Goal: Communication & Community: Answer question/provide support

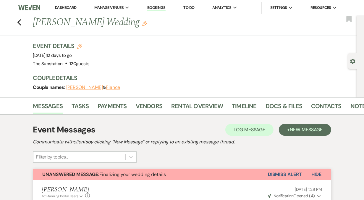
click at [67, 7] on link "Dashboard" at bounding box center [65, 7] width 21 height 5
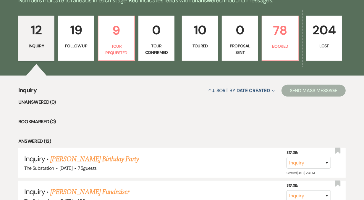
scroll to position [151, 0]
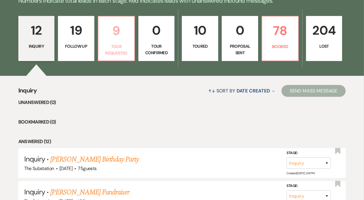
click at [119, 52] on p "Tour Requested" at bounding box center [116, 49] width 29 height 13
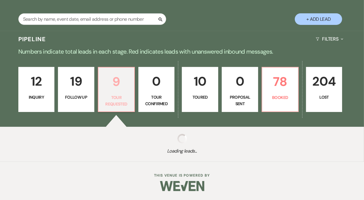
select select "2"
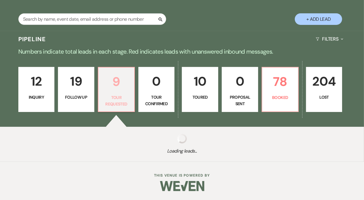
select select "2"
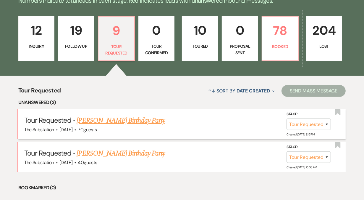
click at [106, 122] on link "[PERSON_NAME] Birthday Party" at bounding box center [121, 120] width 88 height 11
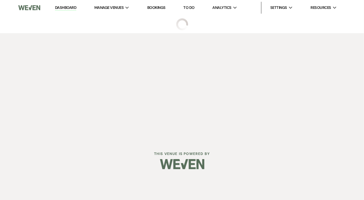
select select "2"
select select "5"
select select "4"
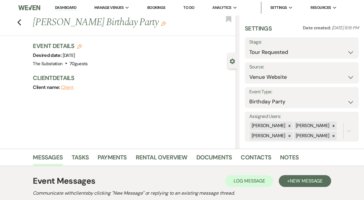
click at [60, 8] on link "Dashboard" at bounding box center [65, 8] width 21 height 6
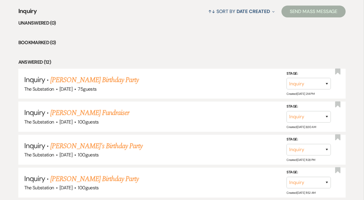
scroll to position [233, 0]
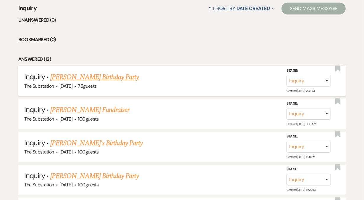
click at [91, 76] on link "[PERSON_NAME] Birthday Party" at bounding box center [94, 77] width 88 height 11
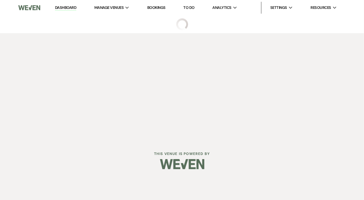
select select "5"
select select "4"
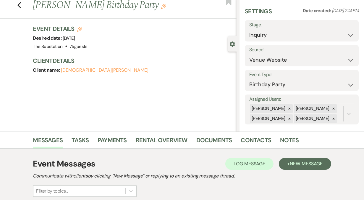
scroll to position [88, 0]
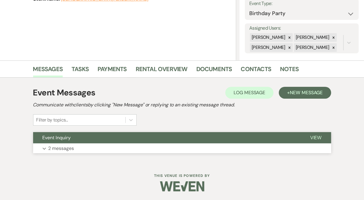
click at [85, 149] on button "Expand 2 messages" at bounding box center [182, 148] width 298 height 10
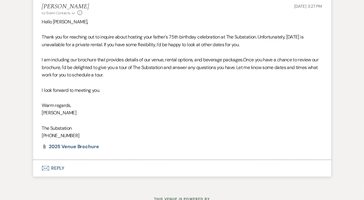
scroll to position [348, 0]
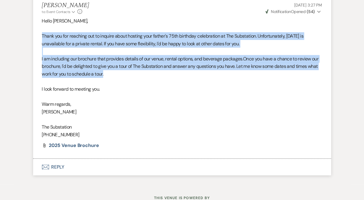
drag, startPoint x: 41, startPoint y: 36, endPoint x: 124, endPoint y: 72, distance: 91.5
click at [124, 72] on li "[PERSON_NAME] to: Event Contacts Expand Info [DATE] 3:27 PM Weven Check Notific…" at bounding box center [182, 77] width 298 height 163
copy div "Thank you for reaching out to inquire about hosting your father's 75th birthday…"
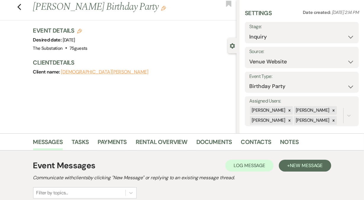
scroll to position [0, 0]
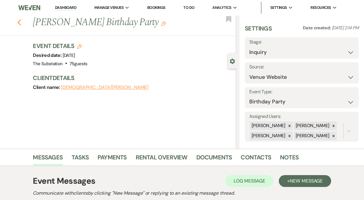
click at [19, 22] on icon "Previous" at bounding box center [19, 22] width 4 height 7
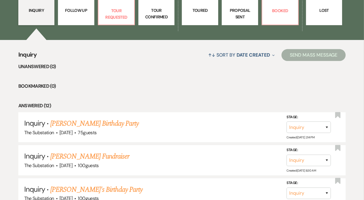
scroll to position [182, 0]
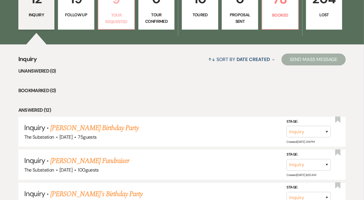
click at [124, 12] on p "Tour Requested" at bounding box center [116, 18] width 29 height 13
select select "2"
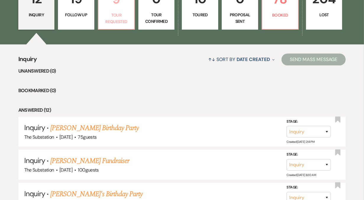
select select "2"
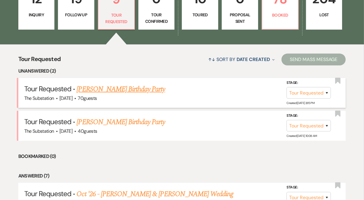
click at [108, 90] on link "[PERSON_NAME] Birthday Party" at bounding box center [121, 89] width 88 height 11
select select "2"
select select "5"
select select "4"
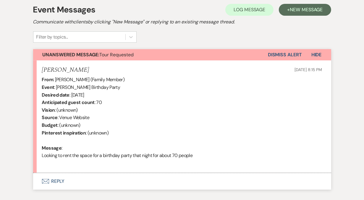
scroll to position [207, 0]
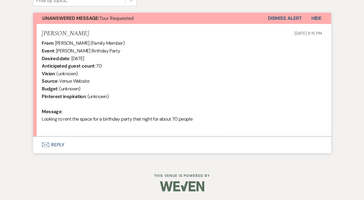
click at [73, 142] on button "Envelope Reply" at bounding box center [182, 144] width 298 height 17
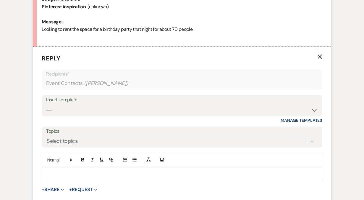
scroll to position [305, 0]
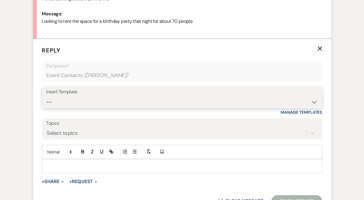
click at [75, 101] on select "-- Weven Planning Portal Introduction (Booked Events) Follow Up Contract (Pre-B…" at bounding box center [181, 102] width 271 height 12
select select "4505"
click at [46, 96] on select "-- Weven Planning Portal Introduction (Booked Events) Follow Up Contract (Pre-B…" at bounding box center [181, 102] width 271 height 12
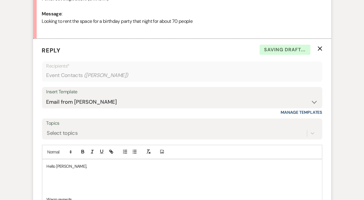
click at [71, 180] on p at bounding box center [182, 179] width 271 height 7
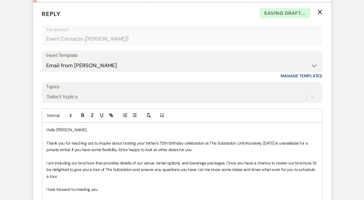
scroll to position [341, 0]
drag, startPoint x: 137, startPoint y: 142, endPoint x: 159, endPoint y: 143, distance: 21.9
click at [159, 143] on span "Thank you for reaching out to inquire about hosting your father's 75th birthday…" at bounding box center [178, 146] width 262 height 12
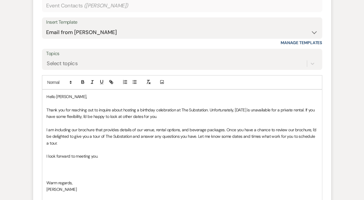
scroll to position [375, 0]
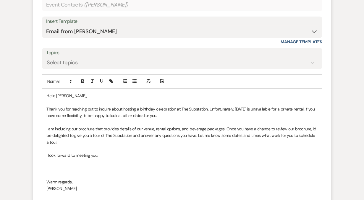
click at [68, 172] on p at bounding box center [182, 175] width 271 height 7
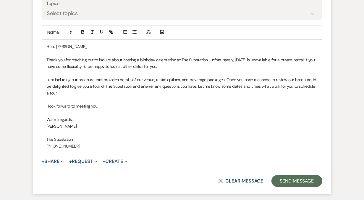
scroll to position [431, 0]
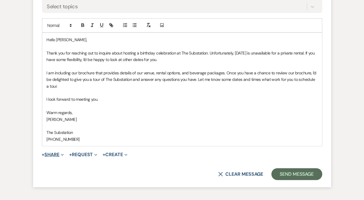
click at [54, 154] on button "+ Share Expand" at bounding box center [53, 154] width 22 height 5
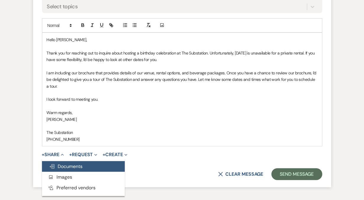
click at [78, 168] on span "Doc Upload Documents" at bounding box center [66, 166] width 34 height 6
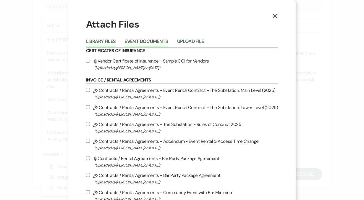
click at [143, 41] on button "Event Documents" at bounding box center [145, 43] width 43 height 8
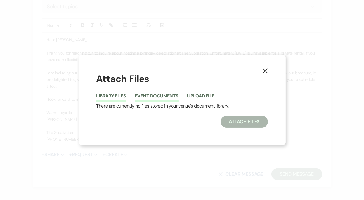
click at [112, 95] on button "Library Files" at bounding box center [111, 97] width 30 height 8
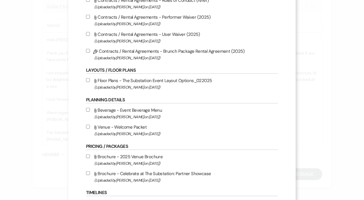
scroll to position [208, 0]
click at [90, 158] on input "Attach File Brochure - 2025 Venue Brochure (Uploaded by [PERSON_NAME] on [DATE]…" at bounding box center [88, 156] width 4 height 4
checkbox input "true"
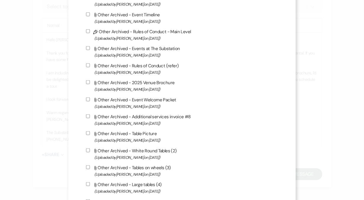
scroll to position [630, 0]
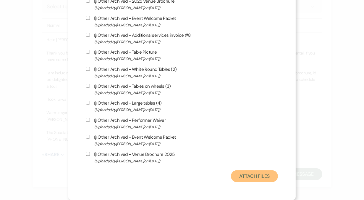
click at [245, 178] on button "Attach Files" at bounding box center [254, 176] width 47 height 12
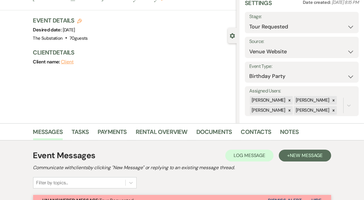
scroll to position [26, 0]
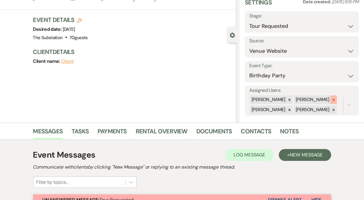
click at [331, 101] on icon at bounding box center [333, 100] width 4 height 4
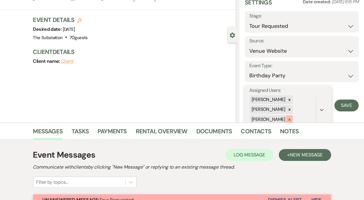
click at [289, 120] on icon at bounding box center [290, 119] width 2 height 2
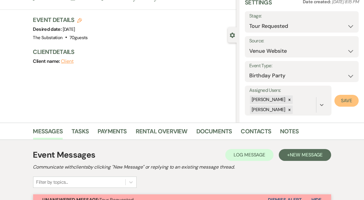
click at [349, 100] on button "Save" at bounding box center [346, 101] width 24 height 12
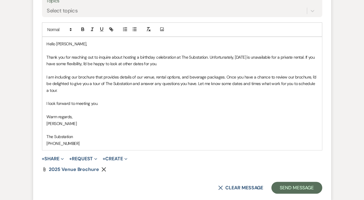
scroll to position [481, 0]
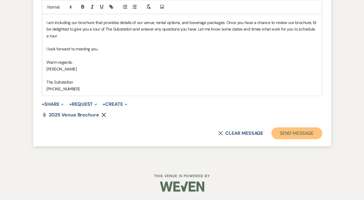
click at [296, 135] on button "Send Message" at bounding box center [296, 133] width 51 height 12
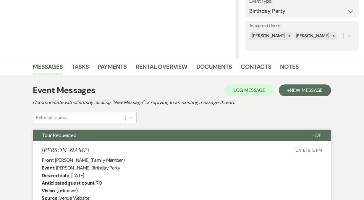
scroll to position [0, 0]
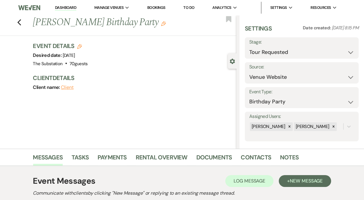
click at [69, 7] on link "Dashboard" at bounding box center [65, 8] width 21 height 6
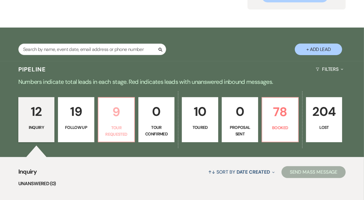
click at [125, 120] on p "9" at bounding box center [116, 112] width 29 height 20
select select "2"
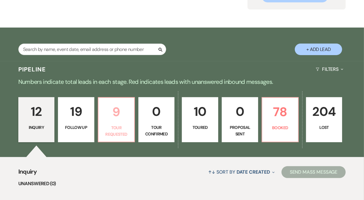
select select "2"
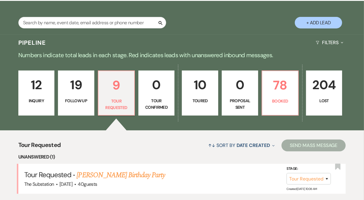
scroll to position [130, 0]
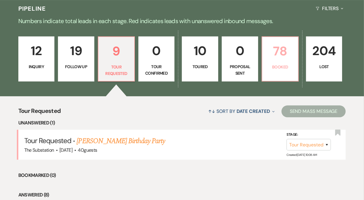
click at [278, 73] on link "78 Booked" at bounding box center [280, 58] width 37 height 45
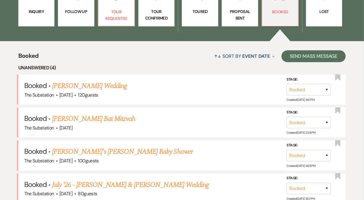
scroll to position [189, 0]
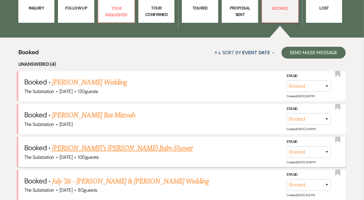
click at [110, 148] on link "[PERSON_NAME]'s [PERSON_NAME] Baby Shower" at bounding box center [122, 148] width 141 height 11
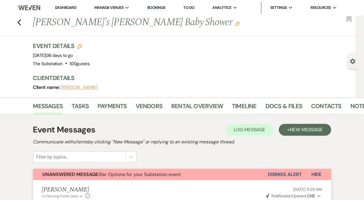
click at [71, 9] on link "Dashboard" at bounding box center [65, 7] width 21 height 5
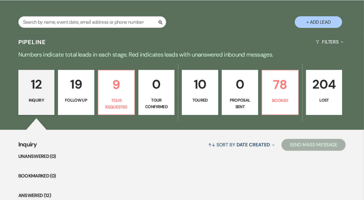
scroll to position [98, 0]
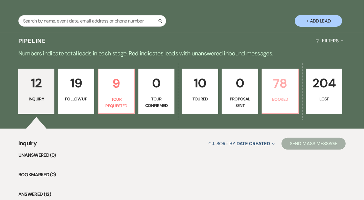
click at [292, 94] on link "78 Booked" at bounding box center [280, 91] width 37 height 45
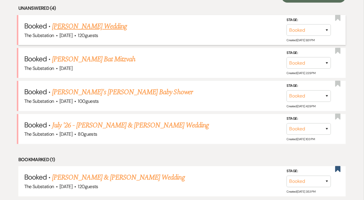
scroll to position [245, 0]
click at [98, 58] on link "[PERSON_NAME] Bat Mitzvah" at bounding box center [93, 59] width 83 height 11
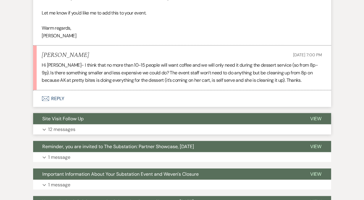
scroll to position [535, 0]
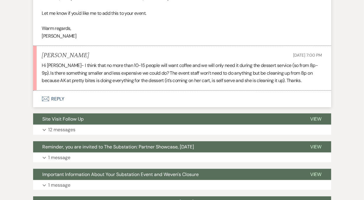
click at [55, 98] on button "Envelope Reply" at bounding box center [182, 98] width 298 height 17
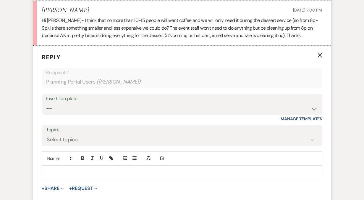
scroll to position [613, 0]
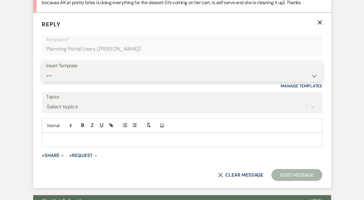
click at [71, 77] on select "-- Weven Planning Portal Introduction (Booked Events) Follow Up Contract (Pre-B…" at bounding box center [181, 76] width 271 height 12
select select "4505"
click at [46, 70] on select "-- Weven Planning Portal Introduction (Booked Events) Follow Up Contract (Pre-B…" at bounding box center [181, 76] width 271 height 12
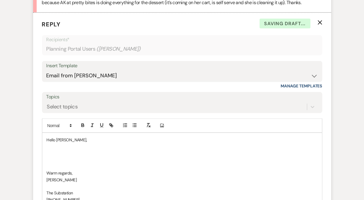
click at [78, 148] on p at bounding box center [182, 146] width 271 height 7
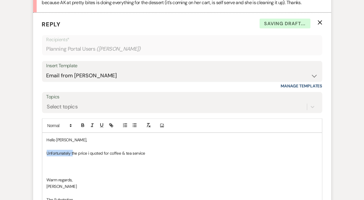
drag, startPoint x: 73, startPoint y: 151, endPoint x: 27, endPoint y: 152, distance: 45.5
click at [27, 152] on div "Event Messages Log Log Message + New Message Communicate with clients by clicki…" at bounding box center [182, 62] width 337 height 1120
click at [85, 152] on p "With such a low quanitity of cThe price i quoted for coffee & tea service" at bounding box center [182, 153] width 271 height 7
click at [96, 152] on p "With such a low quantity of cThe price i quoted for coffee & tea service" at bounding box center [182, 153] width 271 height 7
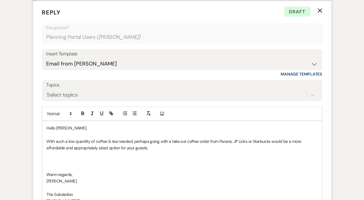
scroll to position [652, 0]
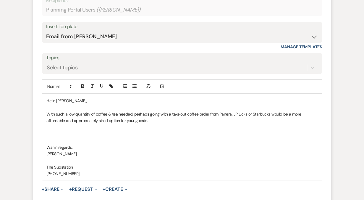
click at [246, 114] on p "With such a low quantity of coffee & tea needed, perhaps going with a take out …" at bounding box center [182, 117] width 271 height 13
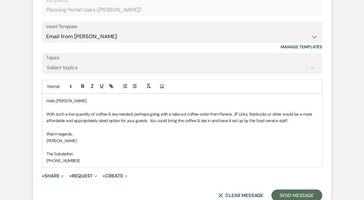
click at [138, 137] on p "[PERSON_NAME]" at bounding box center [182, 140] width 271 height 7
click at [169, 121] on p "With such a low quantity of coffee & tea needed, perhaps going with a take out …" at bounding box center [182, 117] width 271 height 13
click at [286, 121] on p "With such a low quantity of coffee & tea needed, perhaps going with a take out …" at bounding box center [182, 117] width 271 height 13
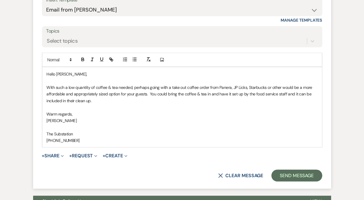
scroll to position [679, 0]
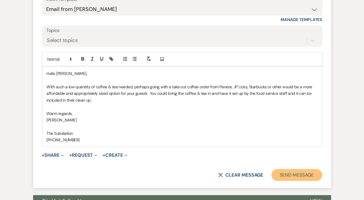
click at [295, 176] on button "Send Message" at bounding box center [296, 175] width 51 height 12
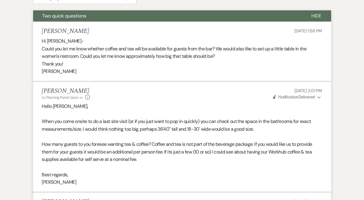
scroll to position [0, 0]
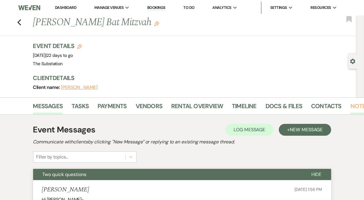
click at [357, 107] on link "Notes" at bounding box center [359, 107] width 19 height 13
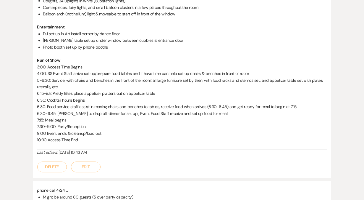
scroll to position [901, 0]
click at [88, 166] on button "Edit" at bounding box center [86, 166] width 30 height 11
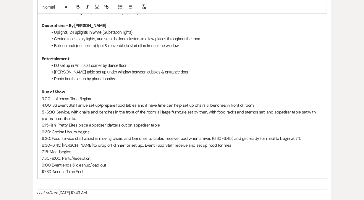
scroll to position [887, 0]
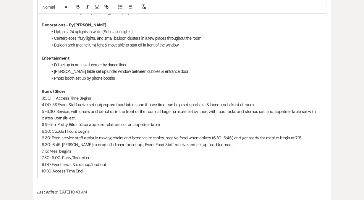
click at [86, 151] on p "7:15: Meal begins" at bounding box center [182, 151] width 280 height 7
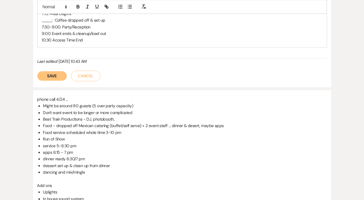
scroll to position [1064, 0]
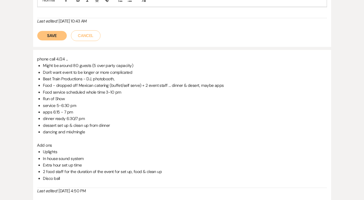
click at [53, 35] on button "Save" at bounding box center [52, 35] width 30 height 9
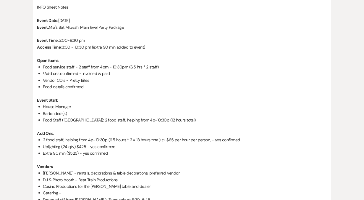
scroll to position [530, 0]
drag, startPoint x: 88, startPoint y: 138, endPoint x: 106, endPoint y: 138, distance: 18.3
click at [106, 138] on li "2 food staff, helping from 4p-10:30p (6.5 hours * 2 = 13 hours total) @ $65 per…" at bounding box center [185, 139] width 284 height 7
copy li "4p-10:30p"
click at [92, 73] on li "\Add ons confirmed - invoiced & paid" at bounding box center [185, 73] width 284 height 7
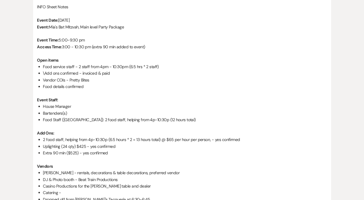
click at [82, 80] on li "Vendor COIs - Pretty Bites" at bounding box center [185, 80] width 284 height 7
click at [80, 86] on li "Food details confirmed" at bounding box center [185, 86] width 284 height 7
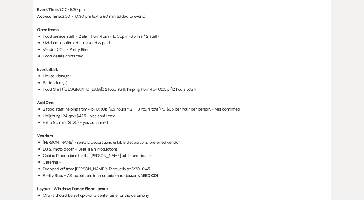
scroll to position [562, 0]
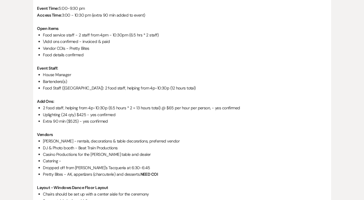
click at [106, 114] on li "Uplighting (24 qty) $425 - yes confirmed" at bounding box center [185, 114] width 284 height 7
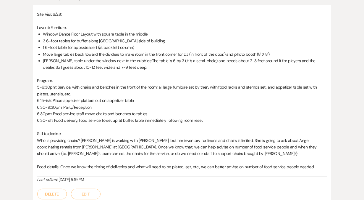
scroll to position [76, 0]
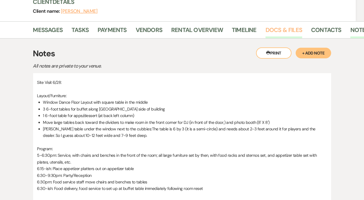
click at [280, 29] on link "Docs & Files" at bounding box center [284, 31] width 37 height 13
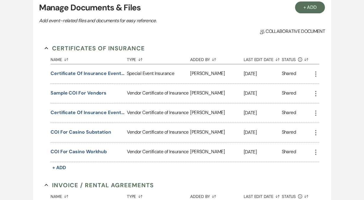
scroll to position [128, 0]
